Goal: Task Accomplishment & Management: Manage account settings

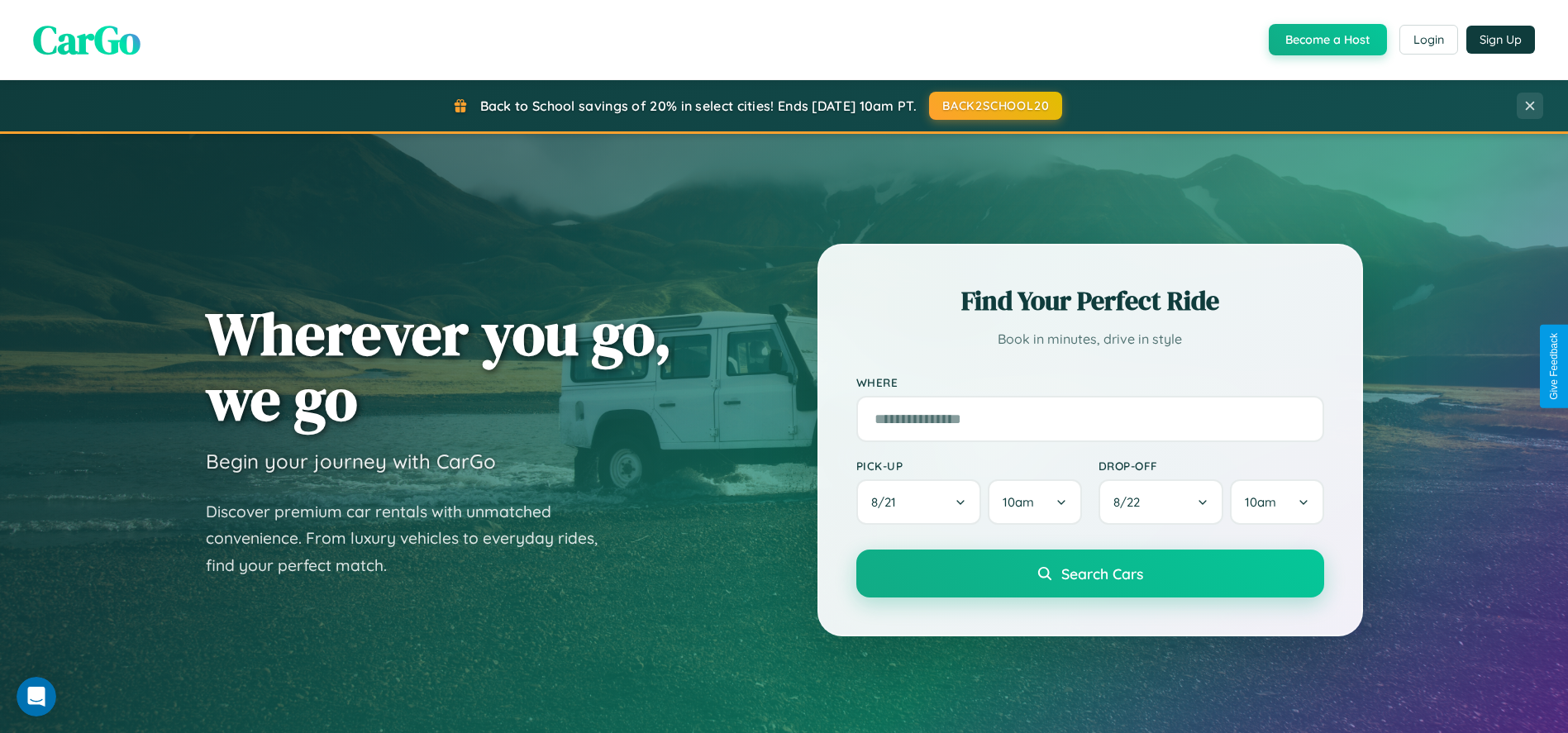
scroll to position [3172, 0]
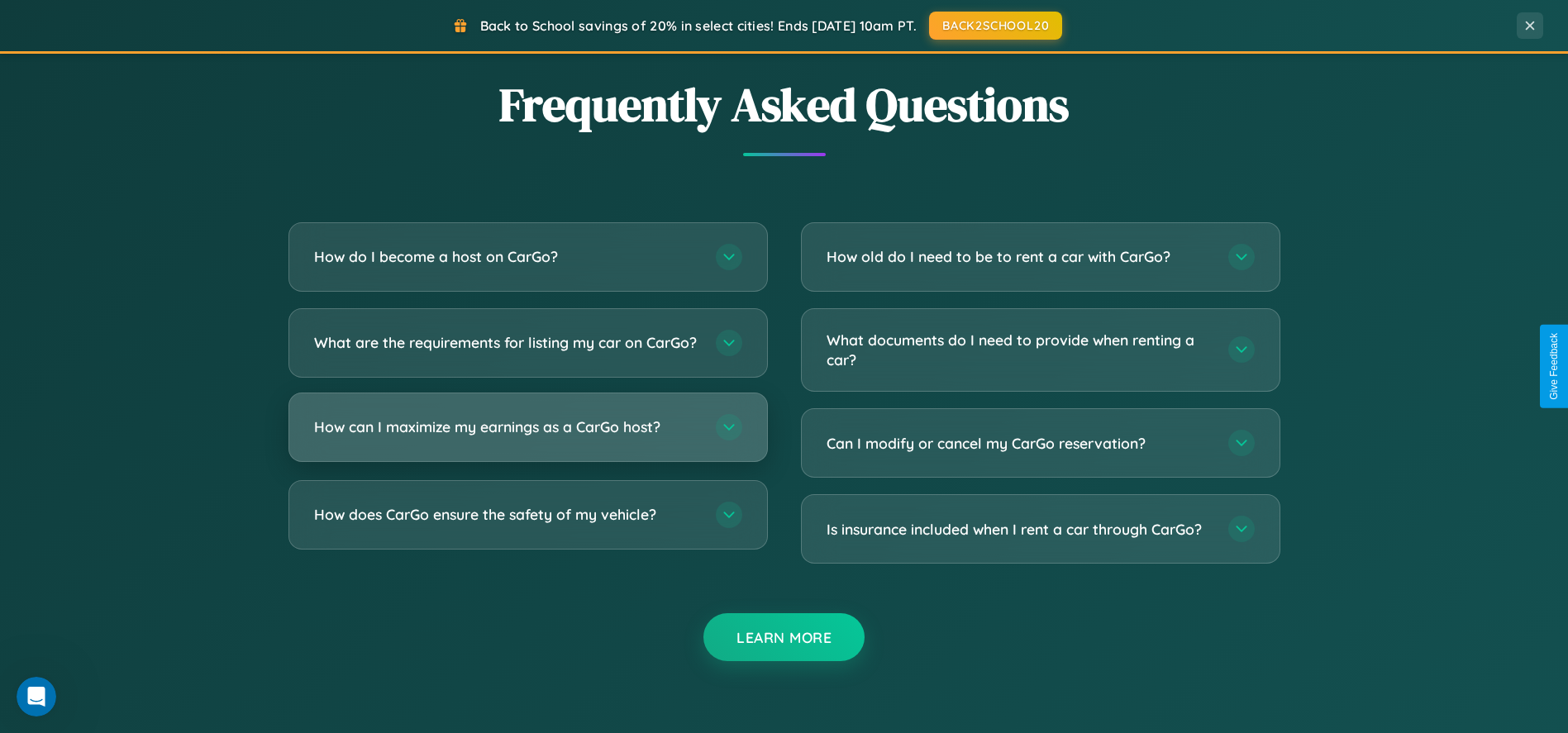
click at [527, 437] on h3 "How can I maximize my earnings as a CarGo host?" at bounding box center [506, 427] width 385 height 21
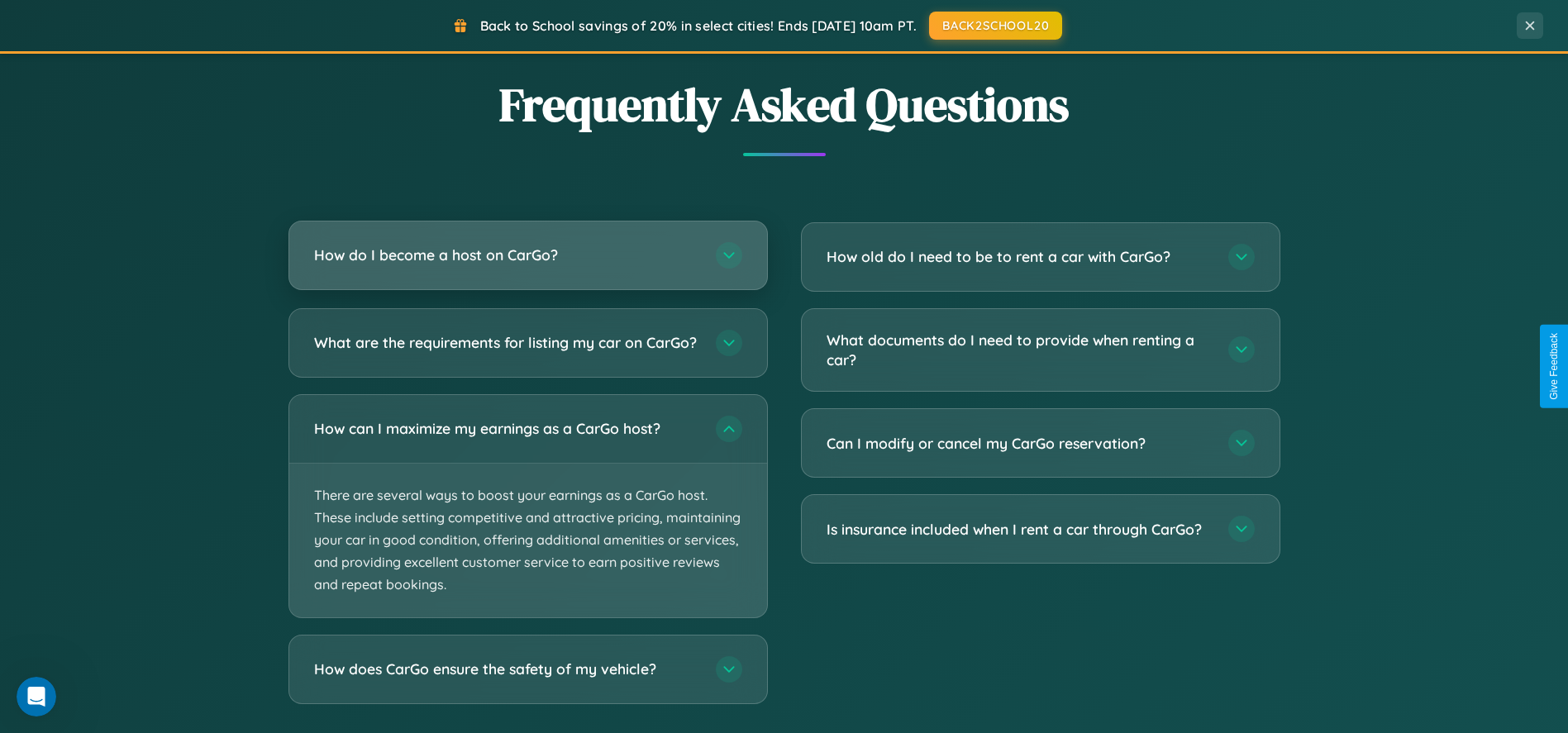
click at [527, 254] on h3 "How do I become a host on CarGo?" at bounding box center [506, 255] width 385 height 21
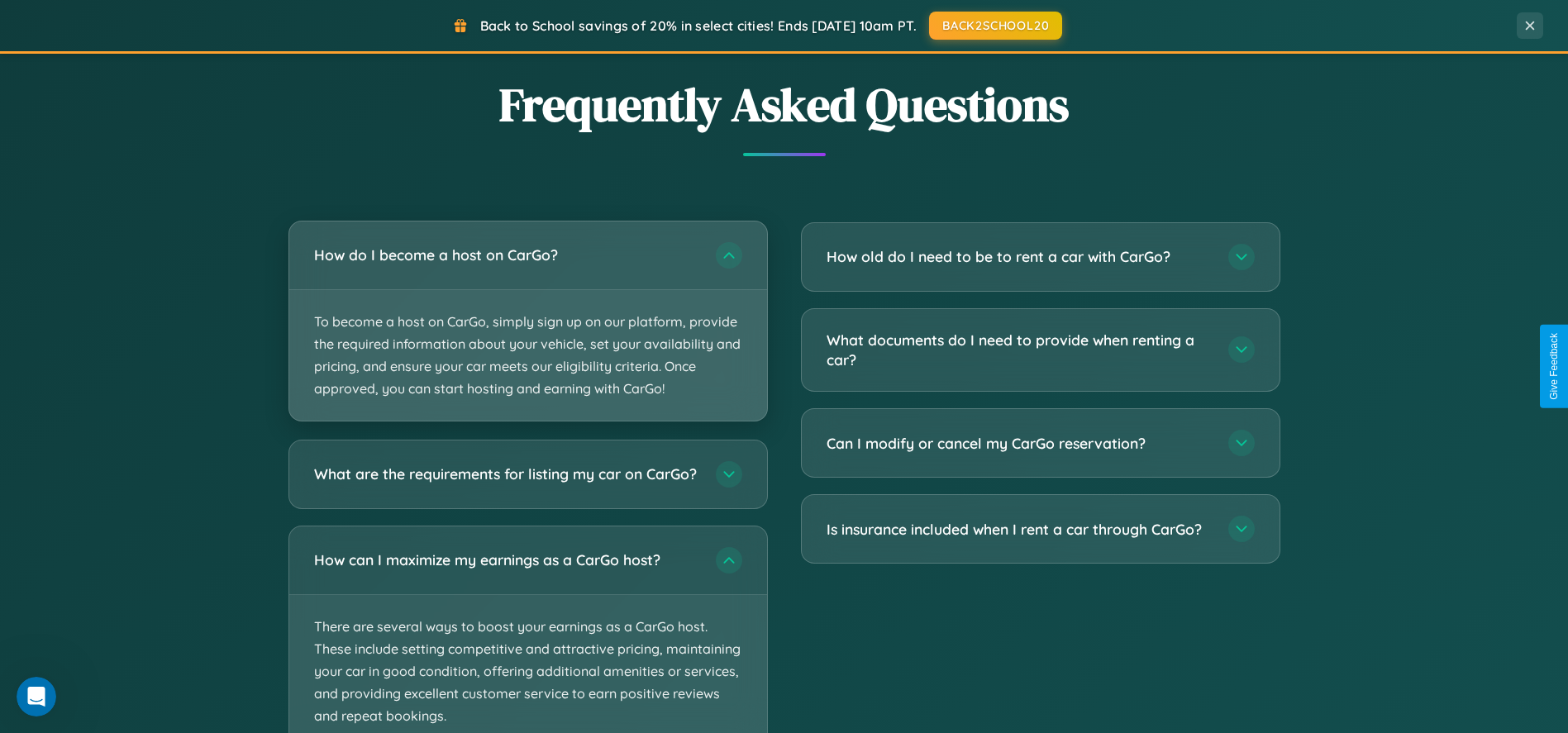
click at [527, 320] on p "To become a host on CarGo, simply sign up on our platform, provide the required…" at bounding box center [527, 355] width 477 height 131
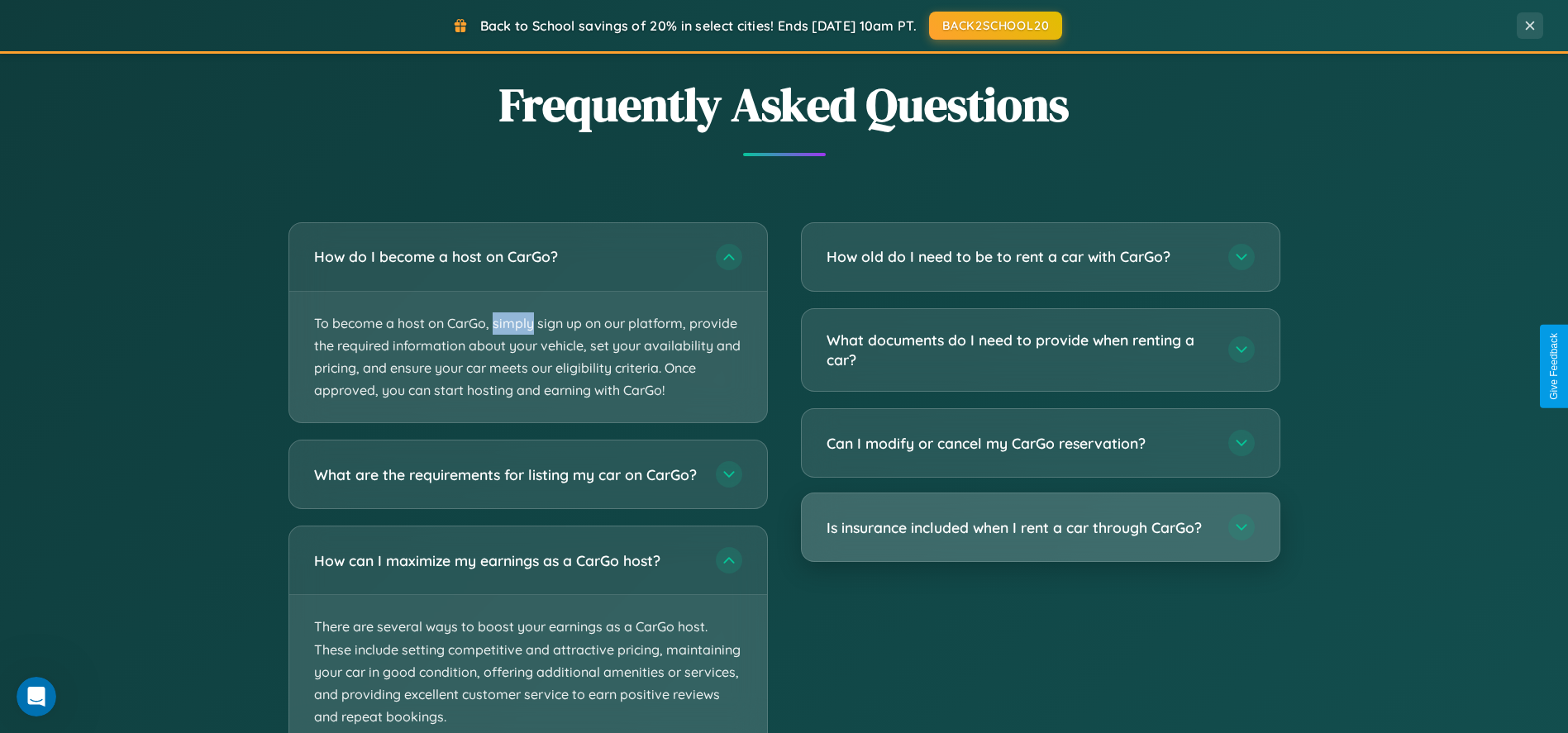
click at [1040, 528] on h3 "Is insurance included when I rent a car through CarGo?" at bounding box center [1018, 527] width 385 height 21
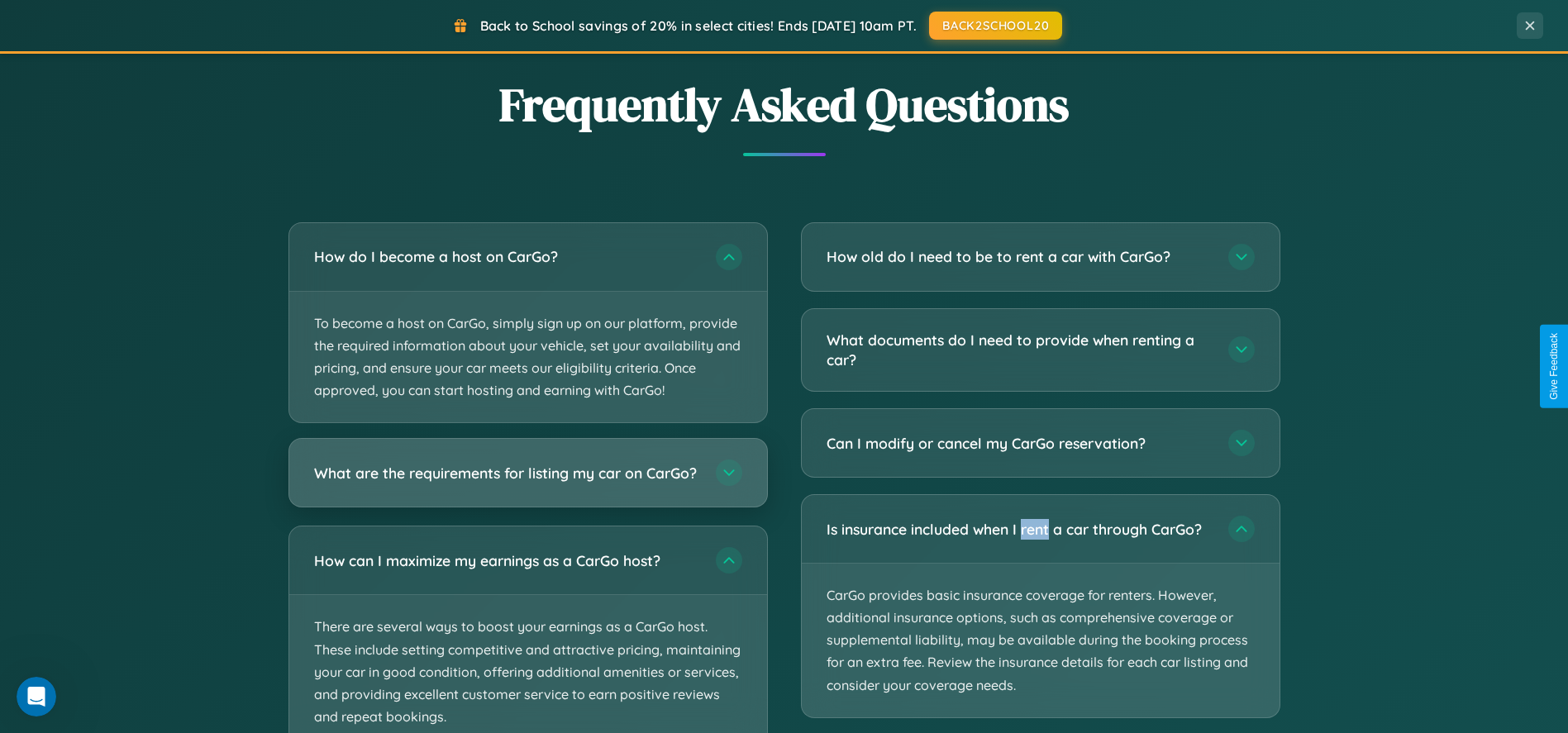
click at [527, 482] on h3 "What are the requirements for listing my car on CarGo?" at bounding box center [506, 473] width 385 height 21
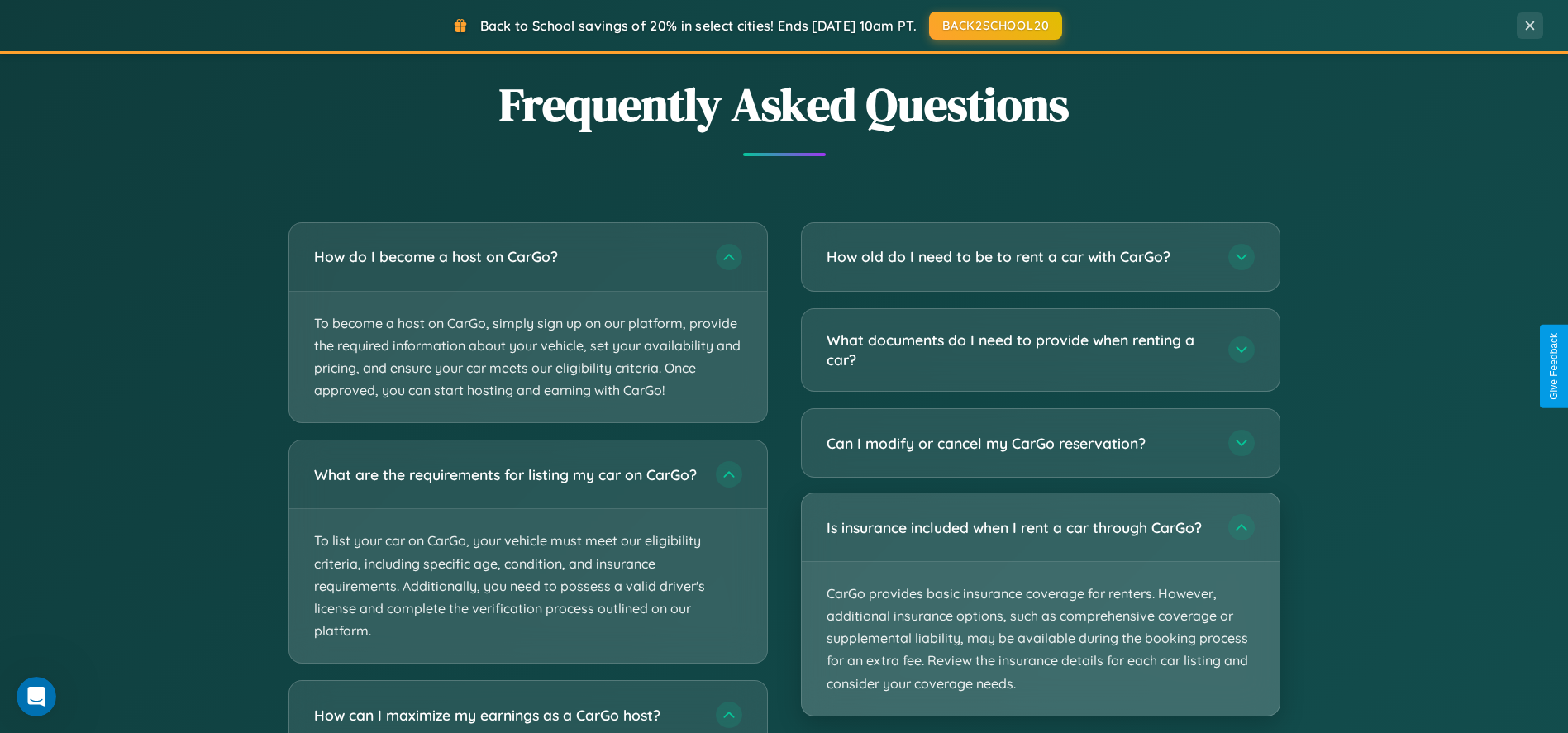
click at [1040, 605] on p "CarGo provides basic insurance coverage for renters. However, additional insura…" at bounding box center [1040, 639] width 477 height 154
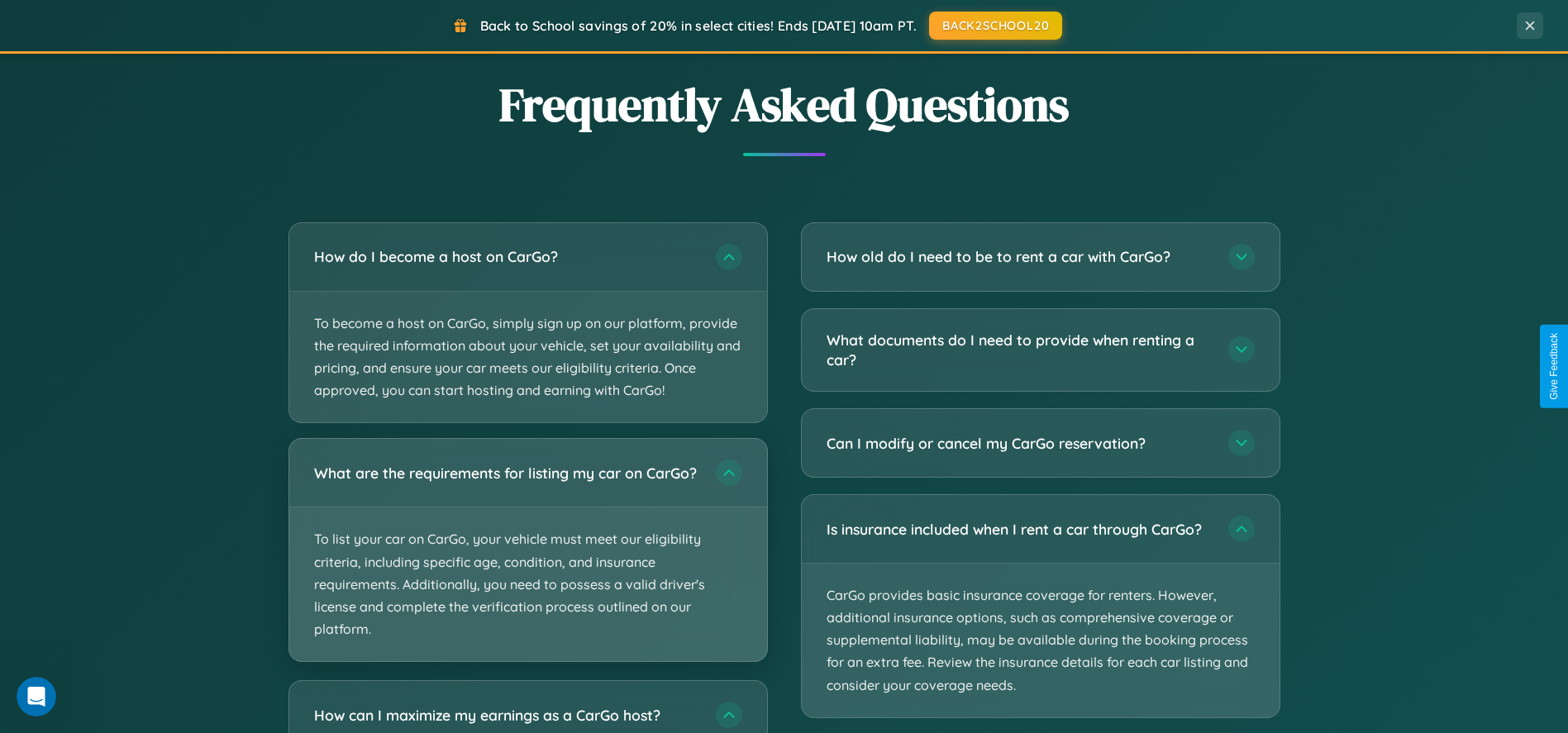
click at [527, 558] on p "To list your car on CarGo, your vehicle must meet our eligibility criteria, inc…" at bounding box center [527, 584] width 477 height 154
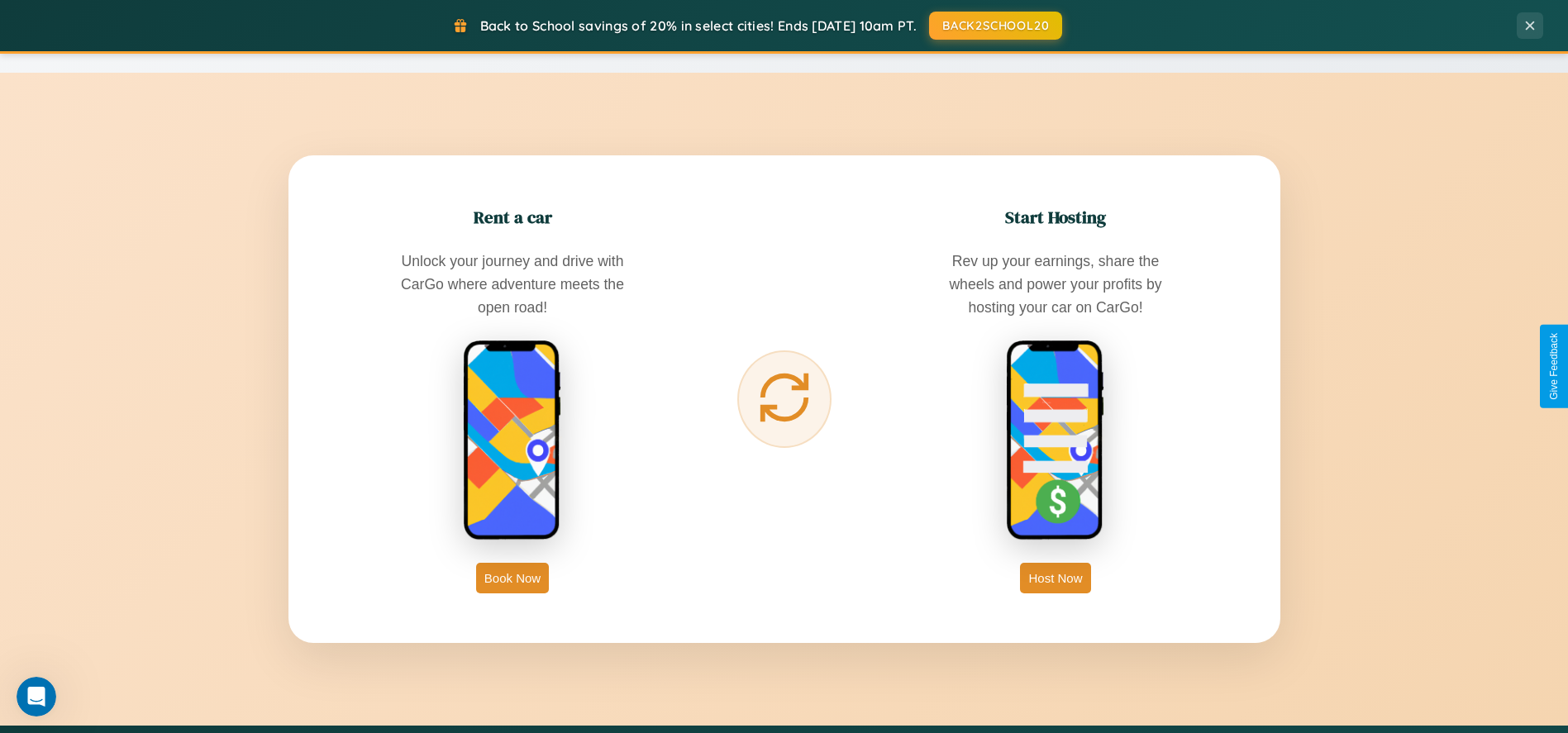
scroll to position [0, 0]
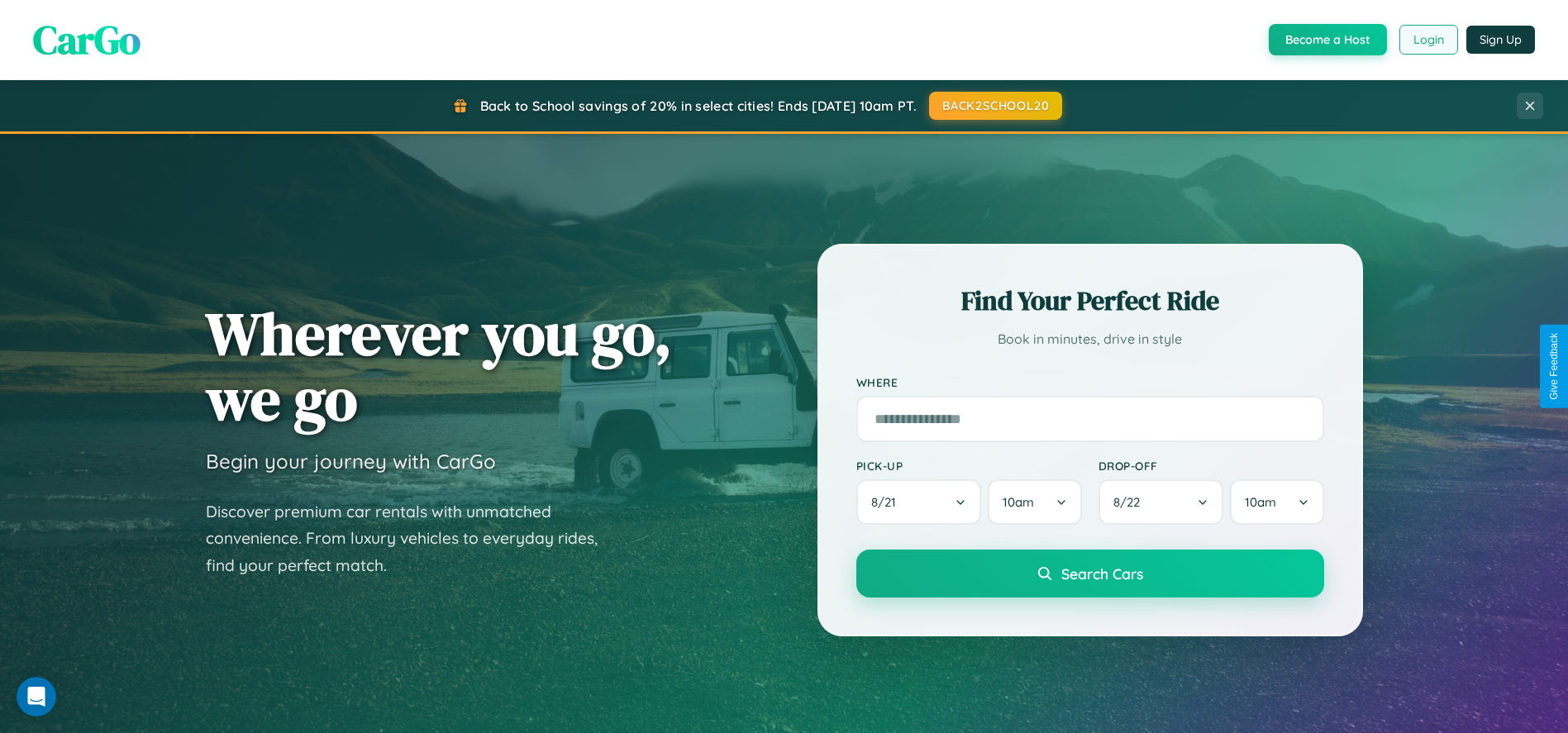
click at [1427, 40] on button "Login" at bounding box center [1428, 39] width 59 height 29
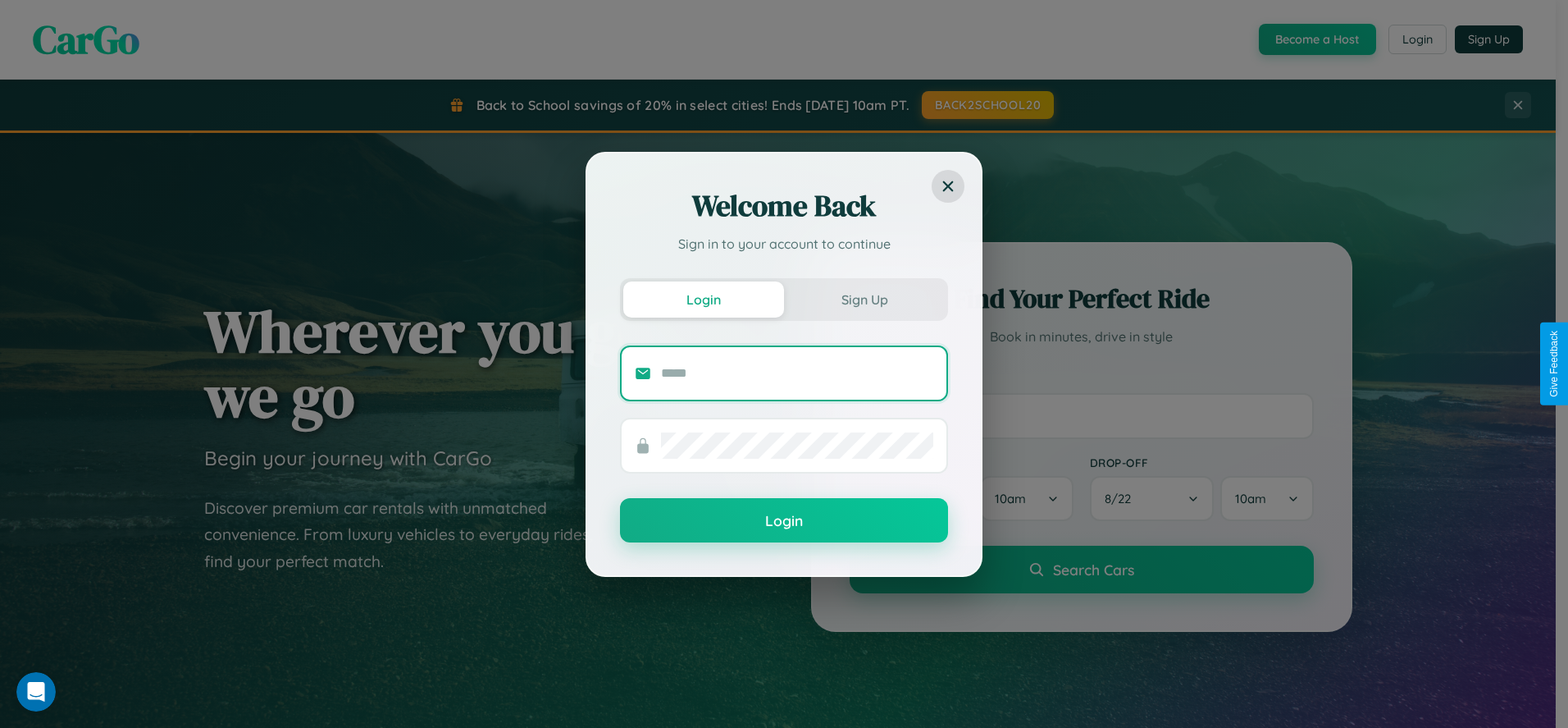
click at [797, 372] on input "text" at bounding box center [797, 373] width 272 height 26
type input "**********"
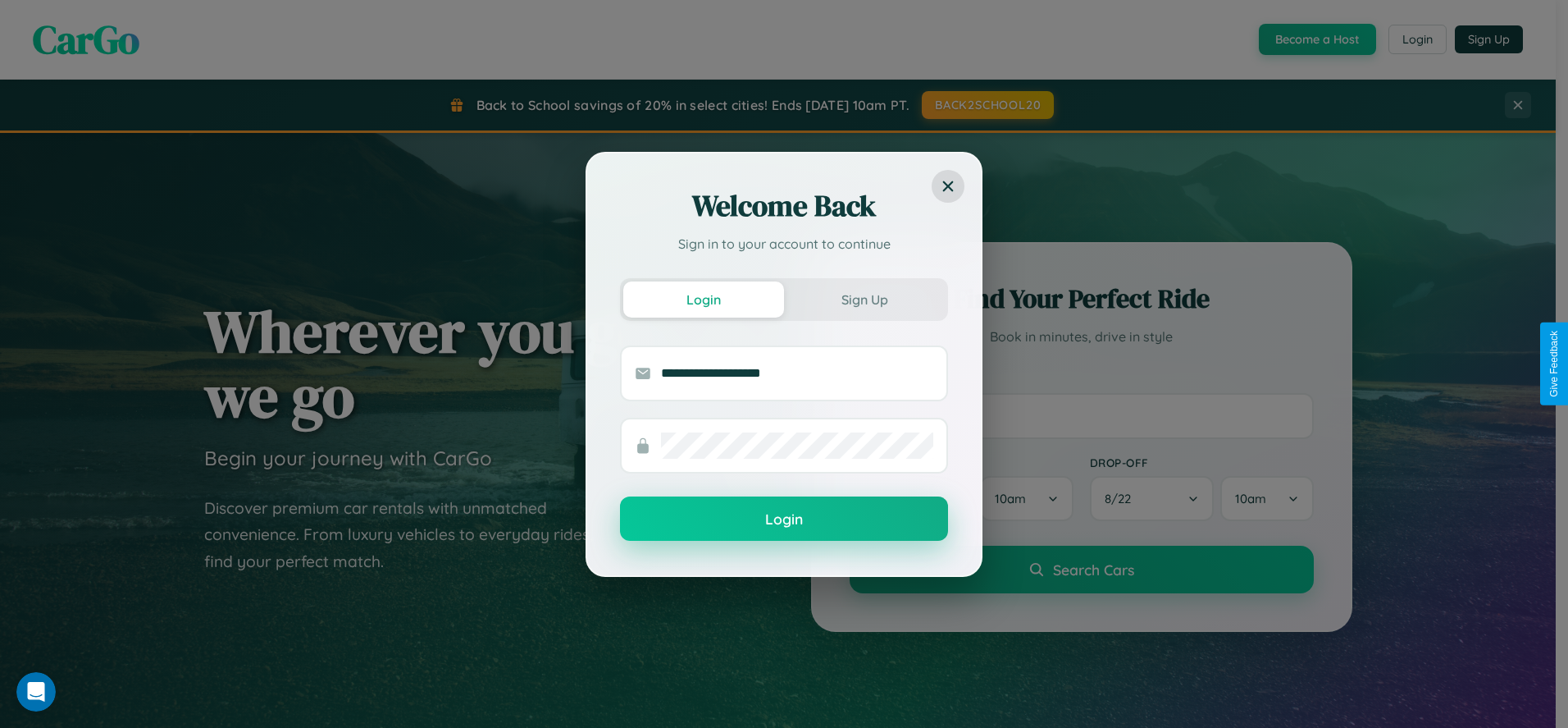
click at [784, 519] on button "Login" at bounding box center [784, 518] width 328 height 44
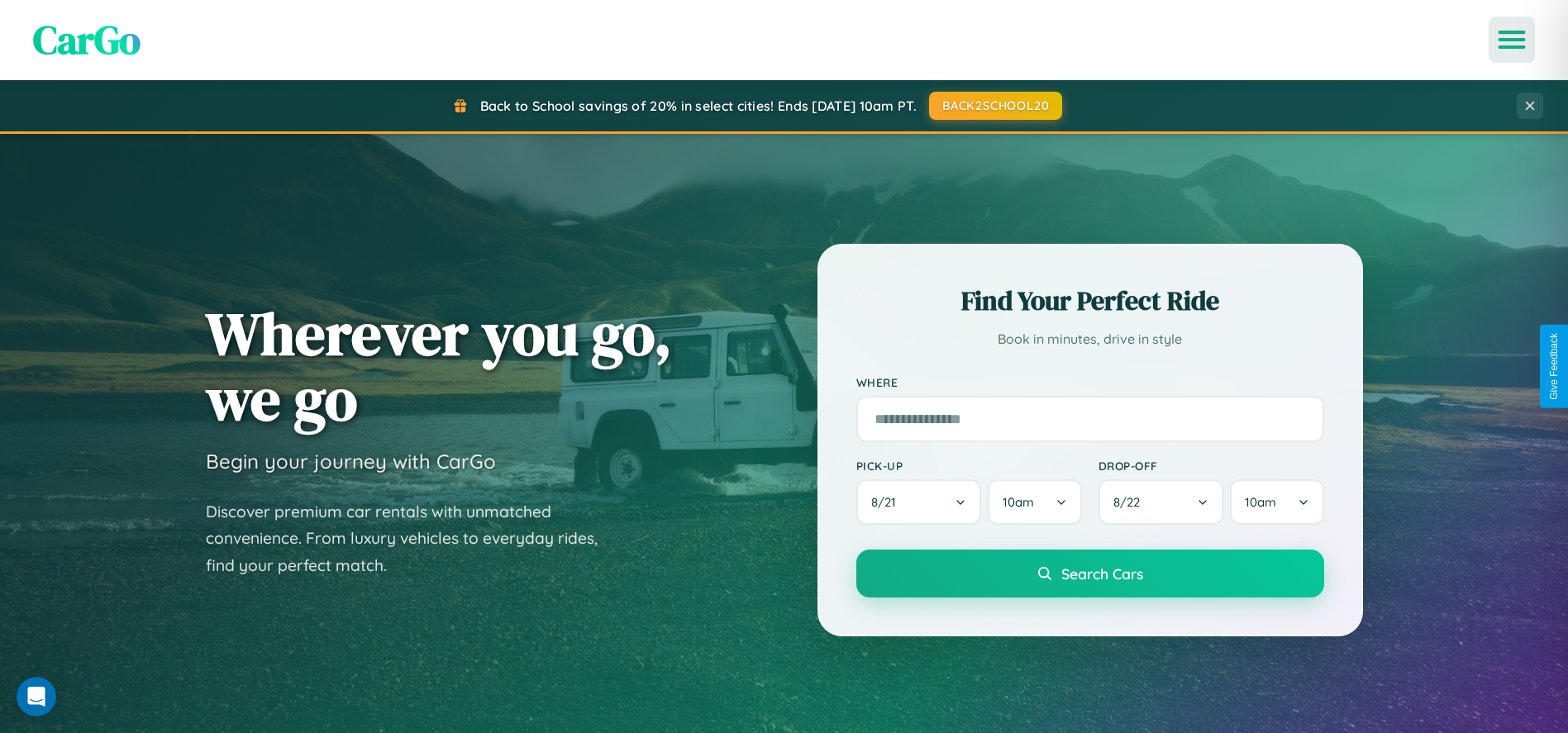
click at [1511, 40] on icon "Open menu" at bounding box center [1511, 40] width 24 height 15
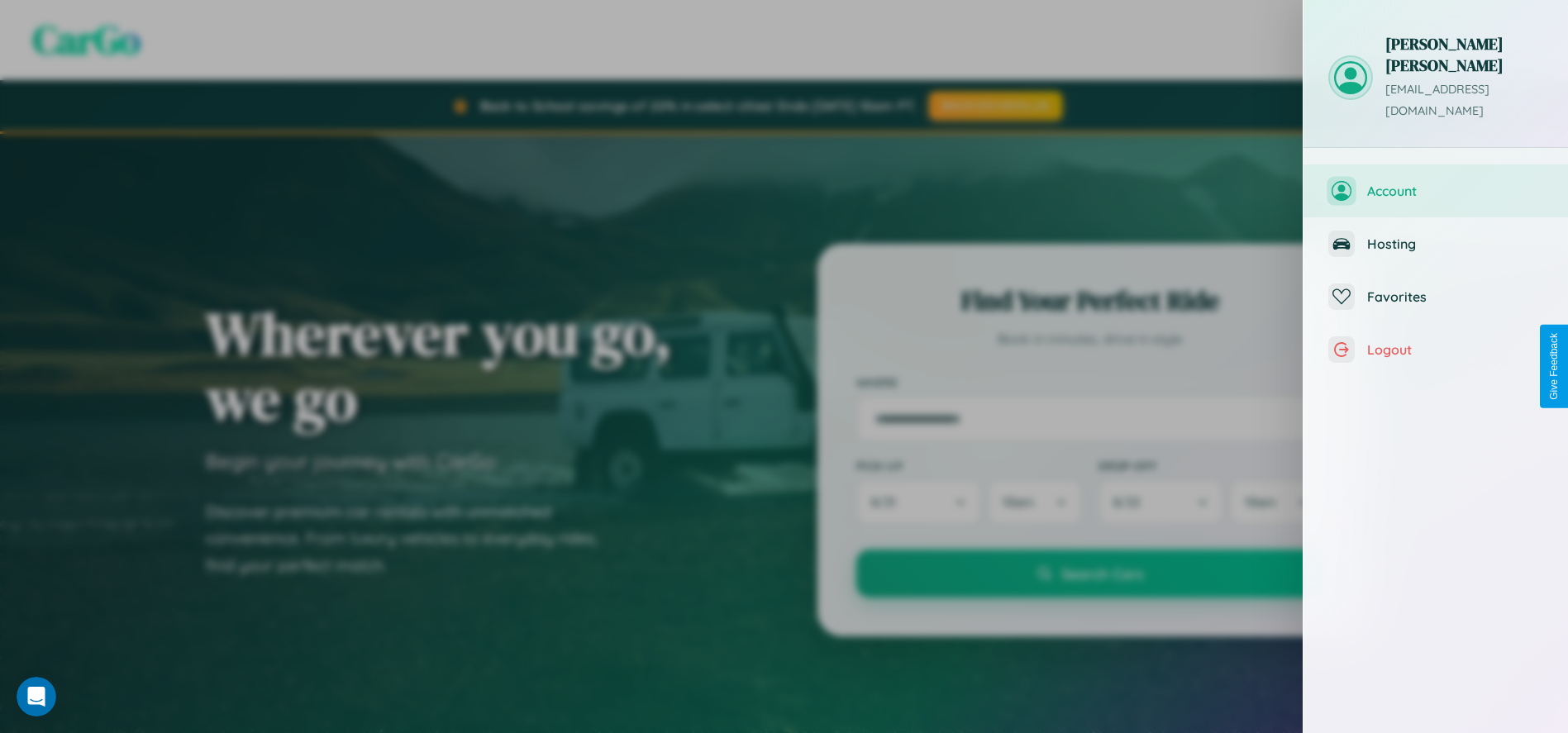
click at [1436, 182] on span "Account" at bounding box center [1455, 190] width 176 height 16
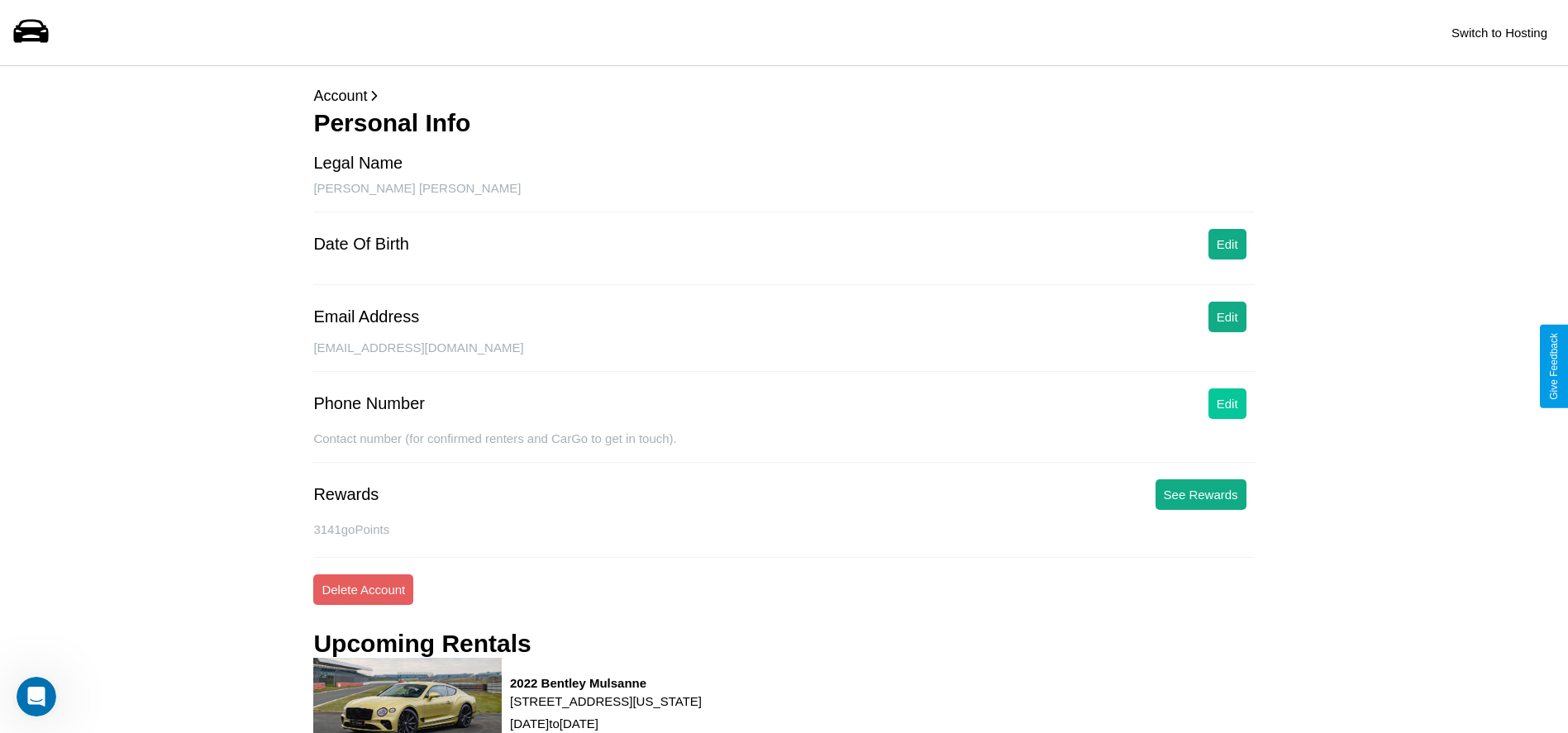
click at [1227, 403] on button "Edit" at bounding box center [1227, 403] width 38 height 30
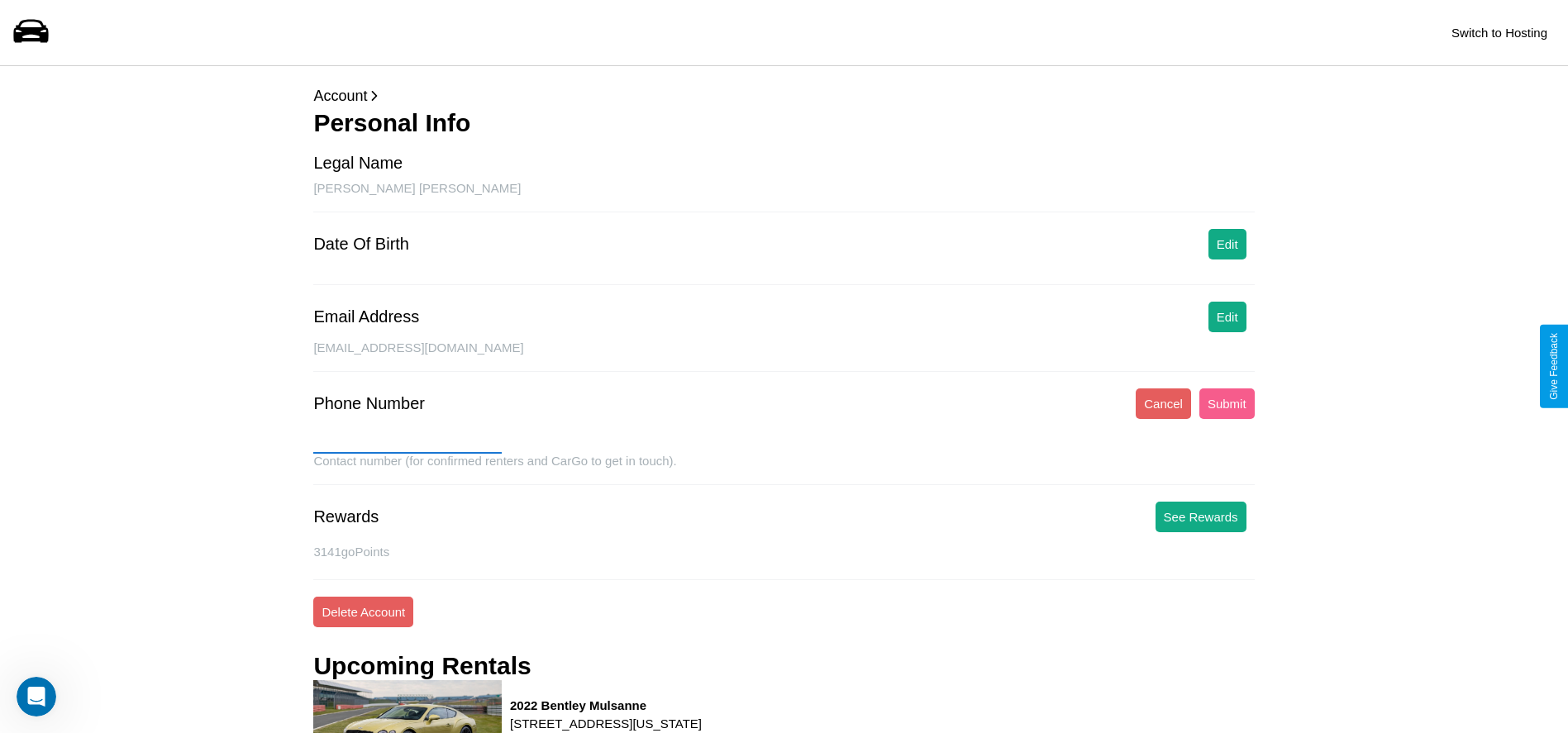
click at [407, 440] on input "text" at bounding box center [406, 440] width 188 height 26
type input "**********"
click at [1227, 403] on button "Submit" at bounding box center [1227, 403] width 56 height 30
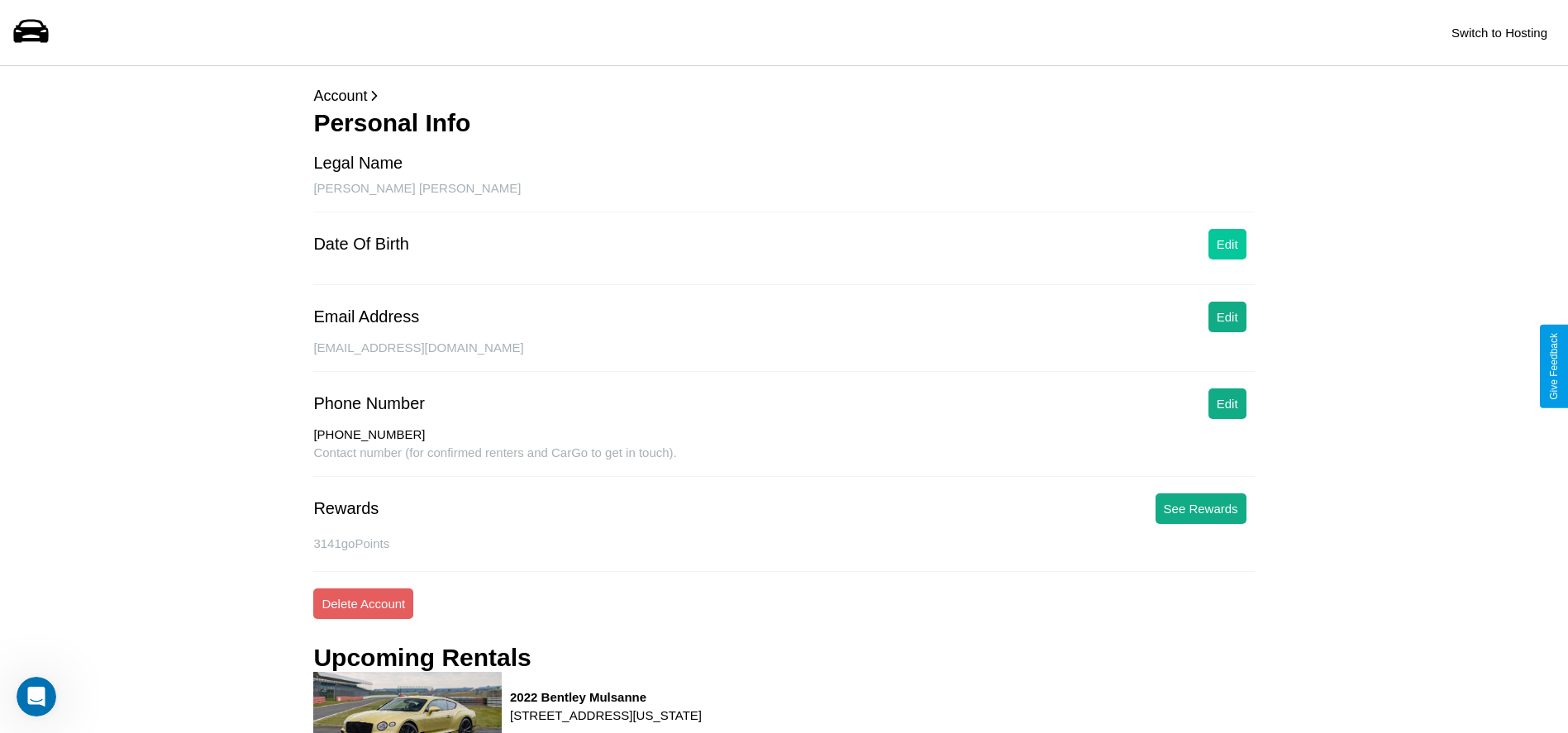
click at [1227, 244] on button "Edit" at bounding box center [1227, 244] width 38 height 30
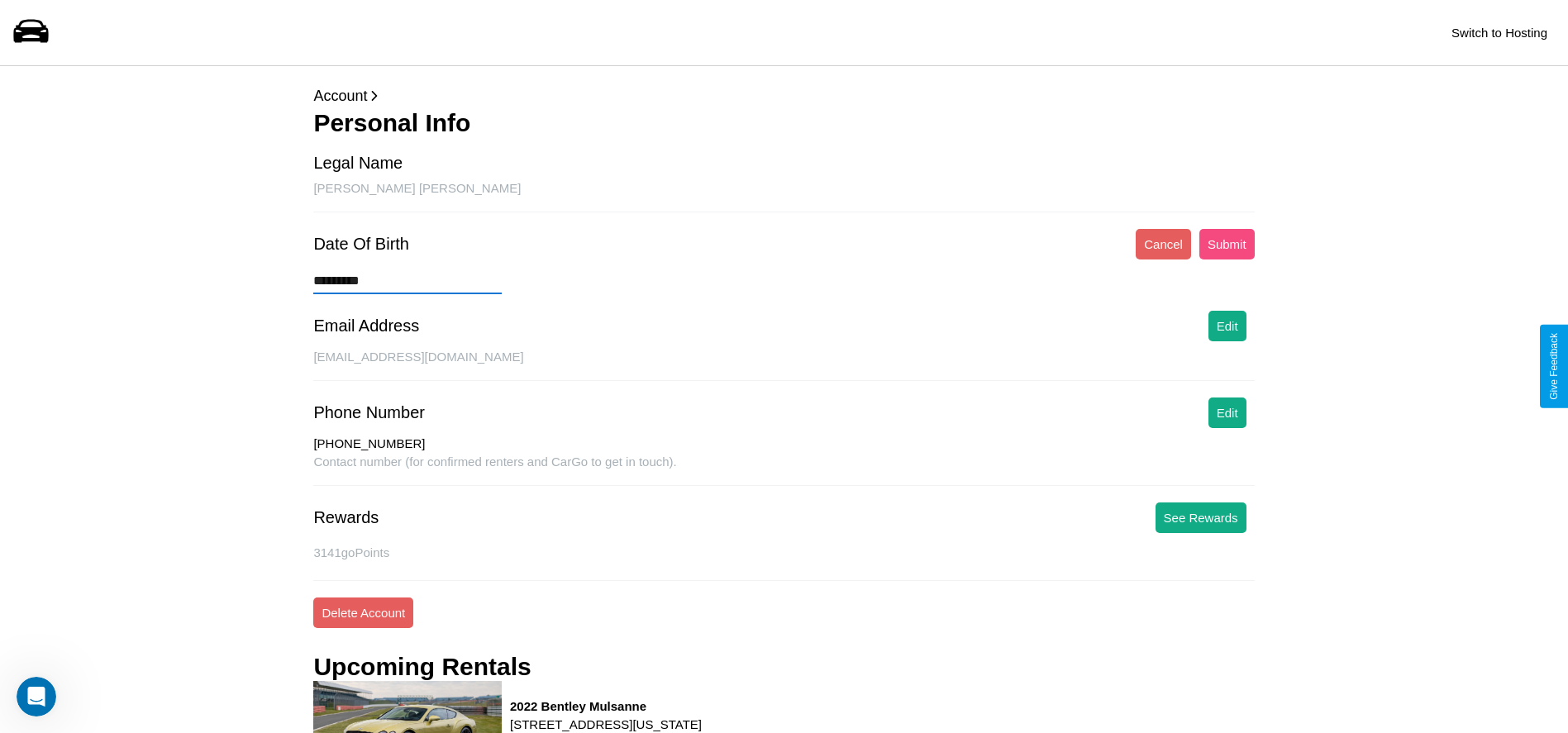
type input "*********"
